Goal: Navigation & Orientation: Find specific page/section

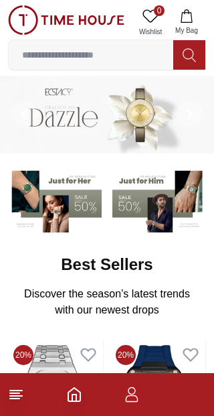
click at [21, 398] on icon at bounding box center [16, 395] width 16 height 16
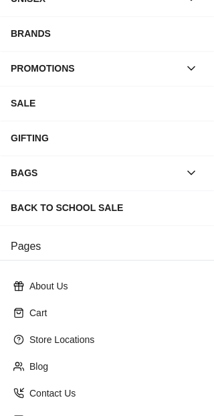
scroll to position [283, 0]
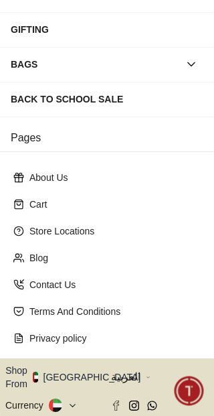
click at [86, 364] on button "Shop From [GEOGRAPHIC_DATA]" at bounding box center [77, 377] width 145 height 27
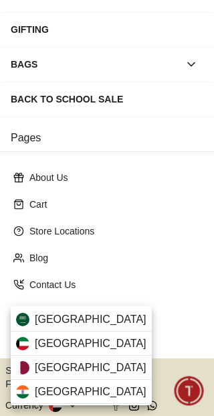
scroll to position [0, 0]
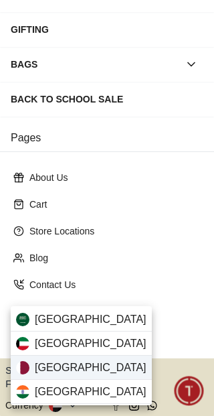
click at [69, 366] on div "[GEOGRAPHIC_DATA]" at bounding box center [81, 368] width 141 height 24
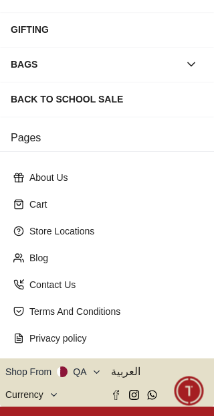
scroll to position [282, 0]
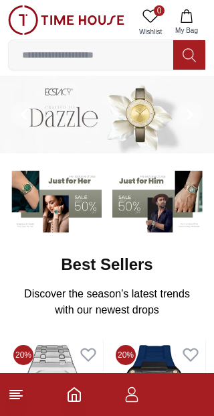
click at [21, 399] on icon at bounding box center [16, 395] width 16 height 16
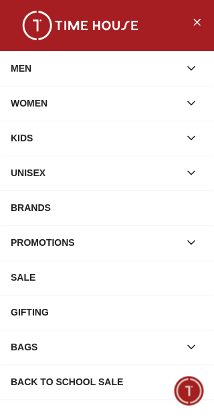
scroll to position [283, 0]
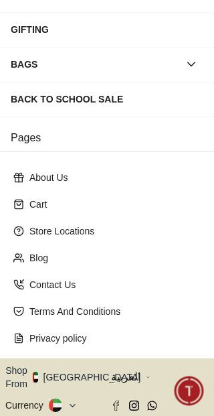
click at [84, 364] on button "Shop From [GEOGRAPHIC_DATA]" at bounding box center [77, 377] width 145 height 27
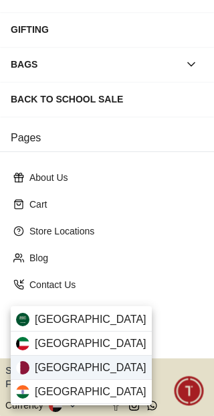
click at [76, 372] on div "[GEOGRAPHIC_DATA]" at bounding box center [81, 368] width 141 height 24
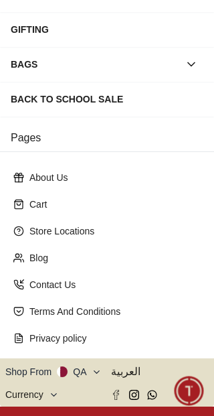
scroll to position [282, 0]
